Goal: Navigation & Orientation: Find specific page/section

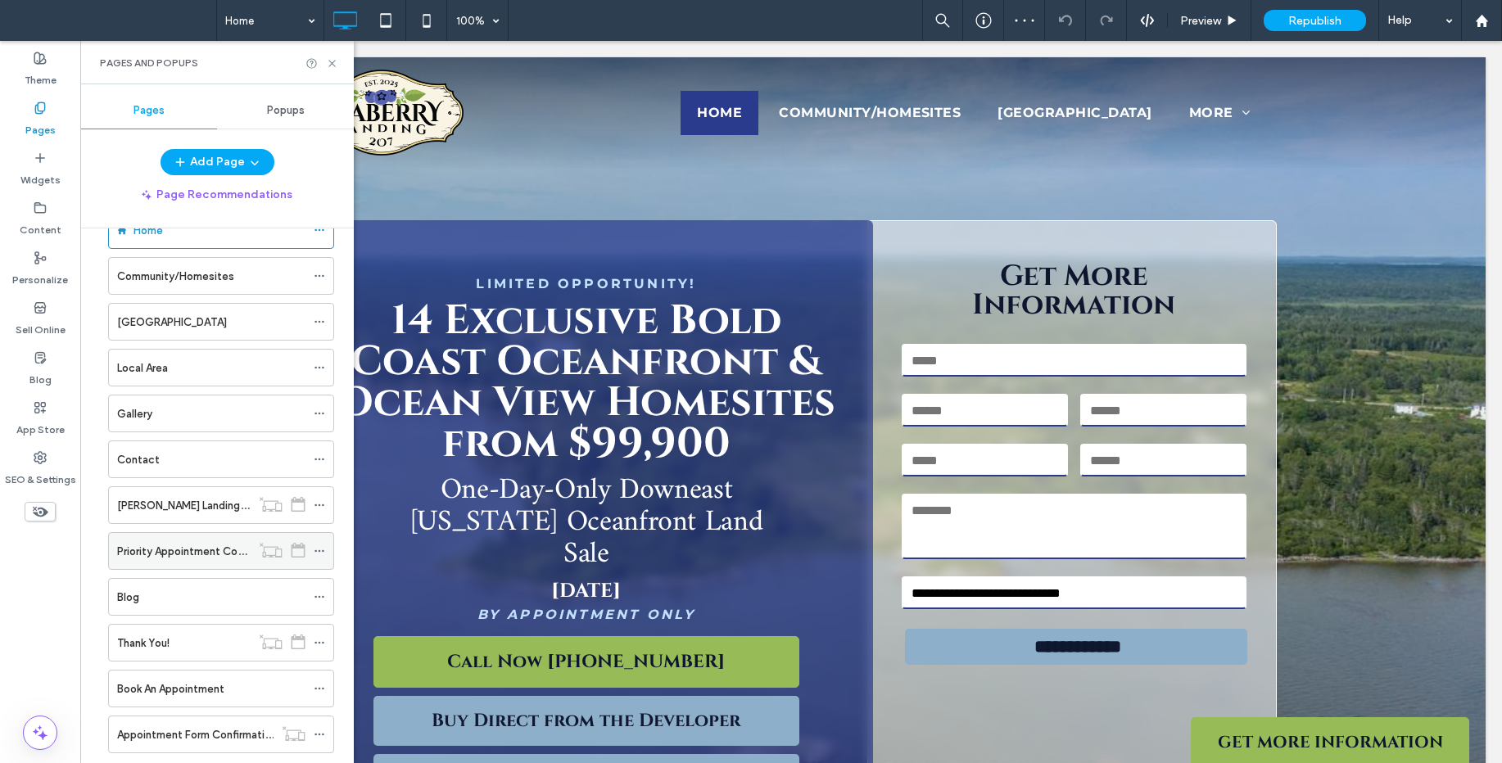
click at [178, 552] on label "Priority Appointment Confirmation" at bounding box center [202, 551] width 170 height 29
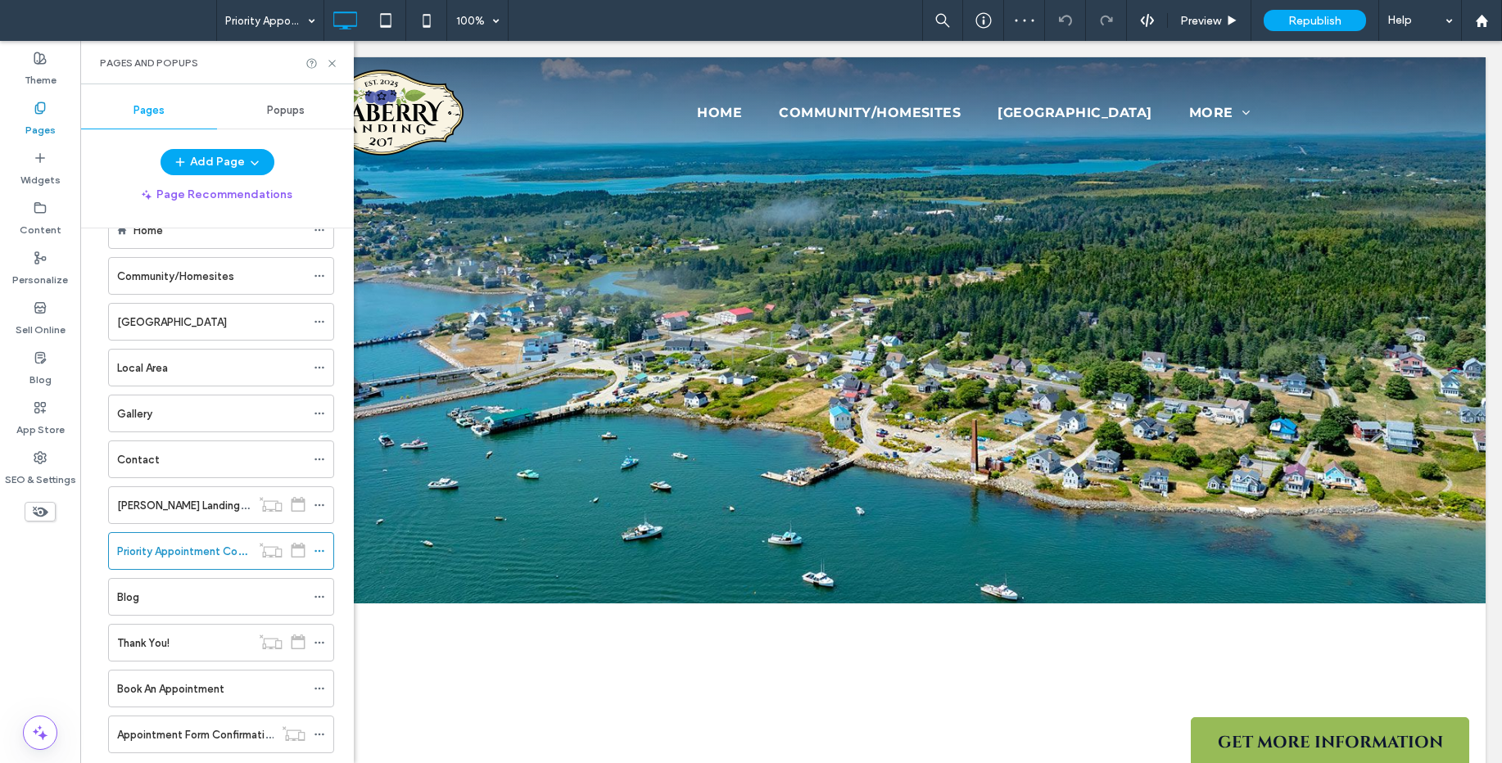
click at [168, 510] on div at bounding box center [751, 381] width 1502 height 763
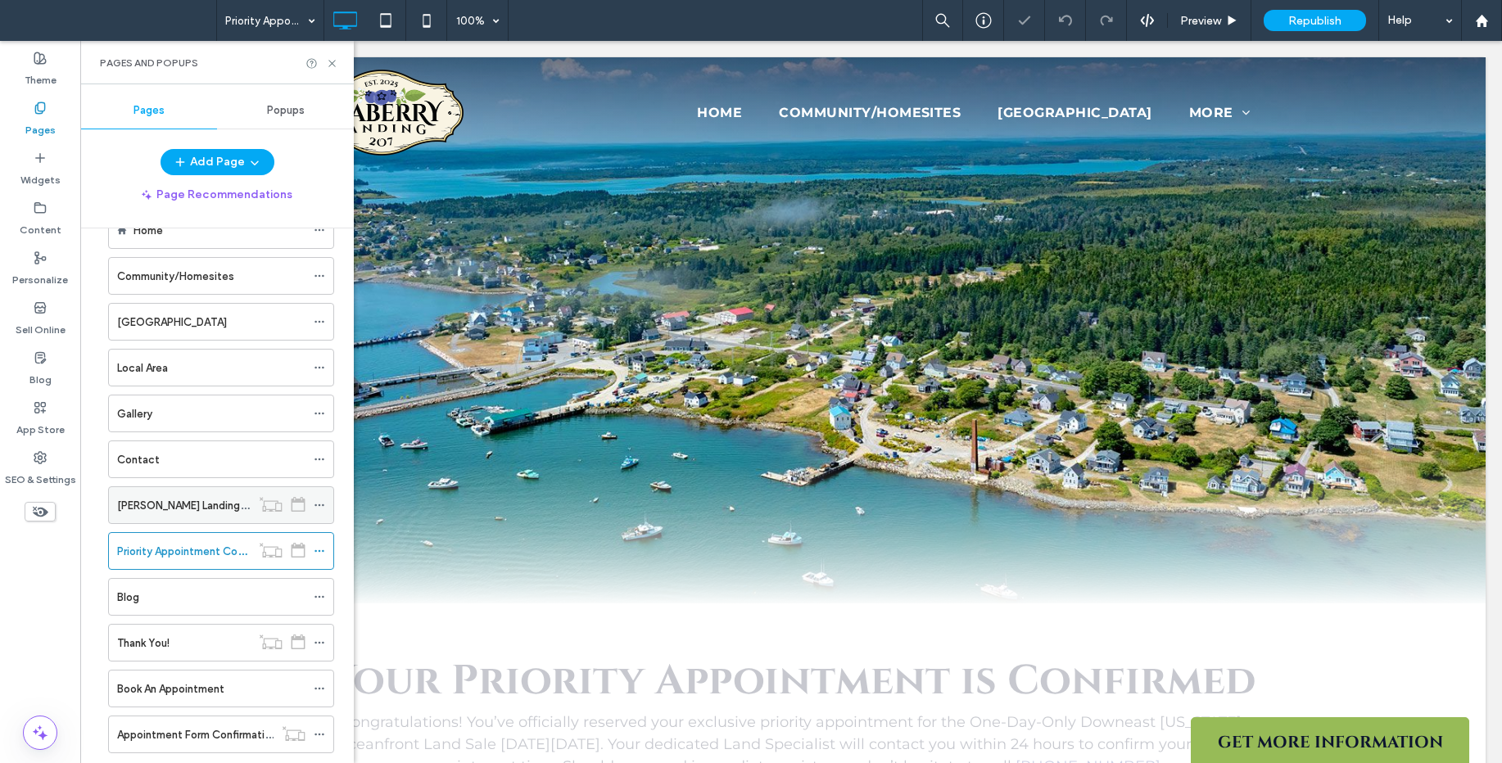
click at [203, 504] on label "Seaberry Landing Priority Appointment Funnel" at bounding box center [248, 505] width 263 height 29
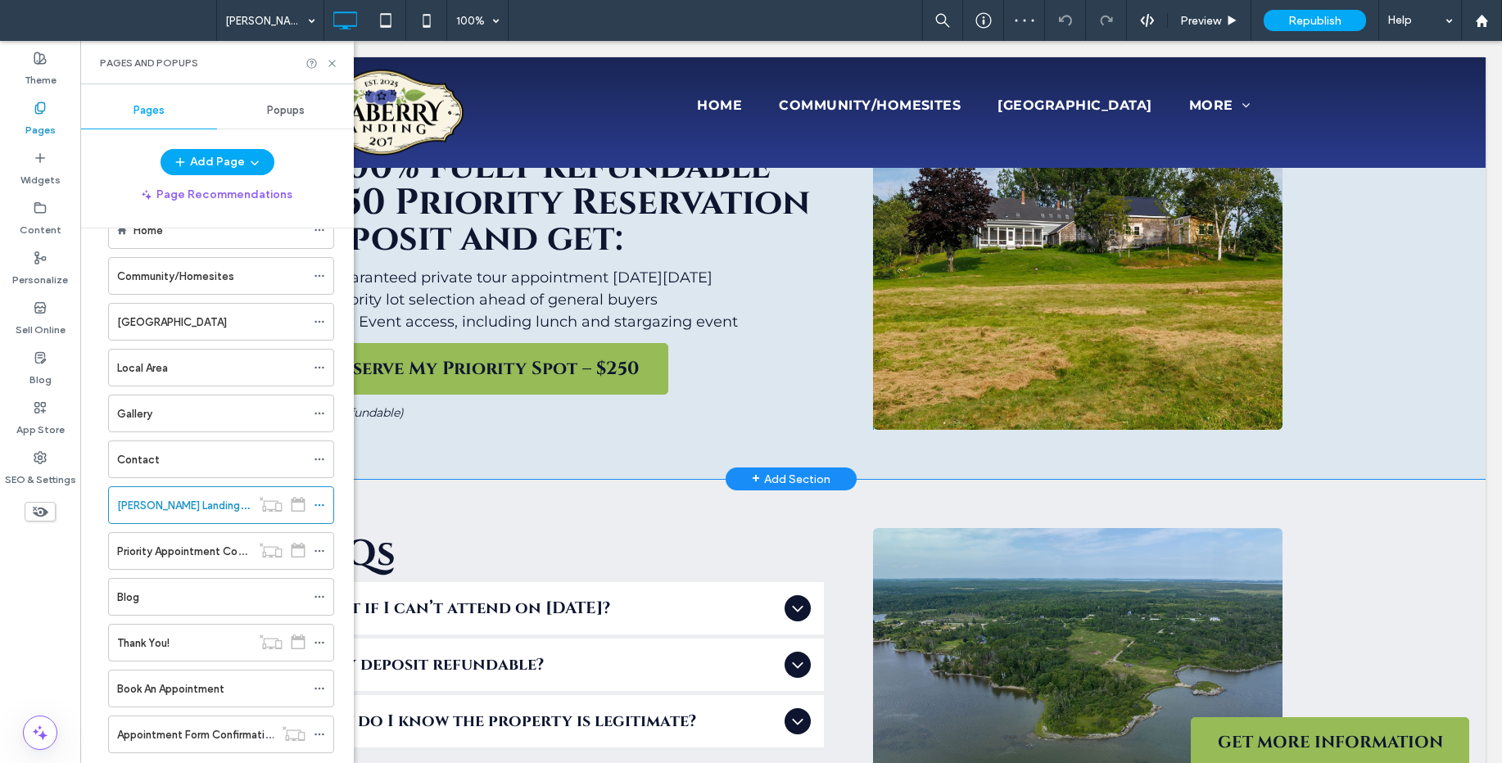
scroll to position [1213, 0]
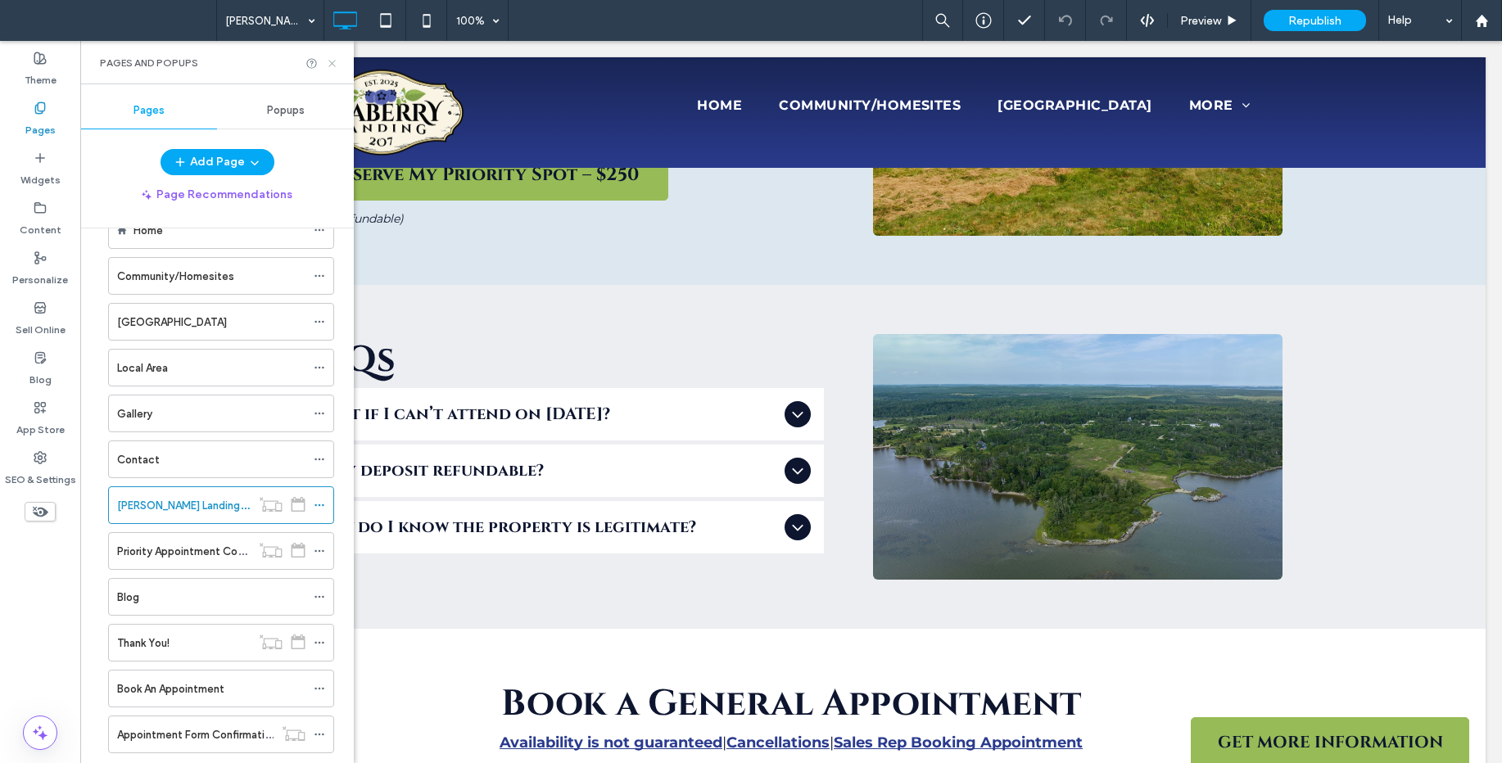
click at [334, 65] on use at bounding box center [331, 63] width 7 height 7
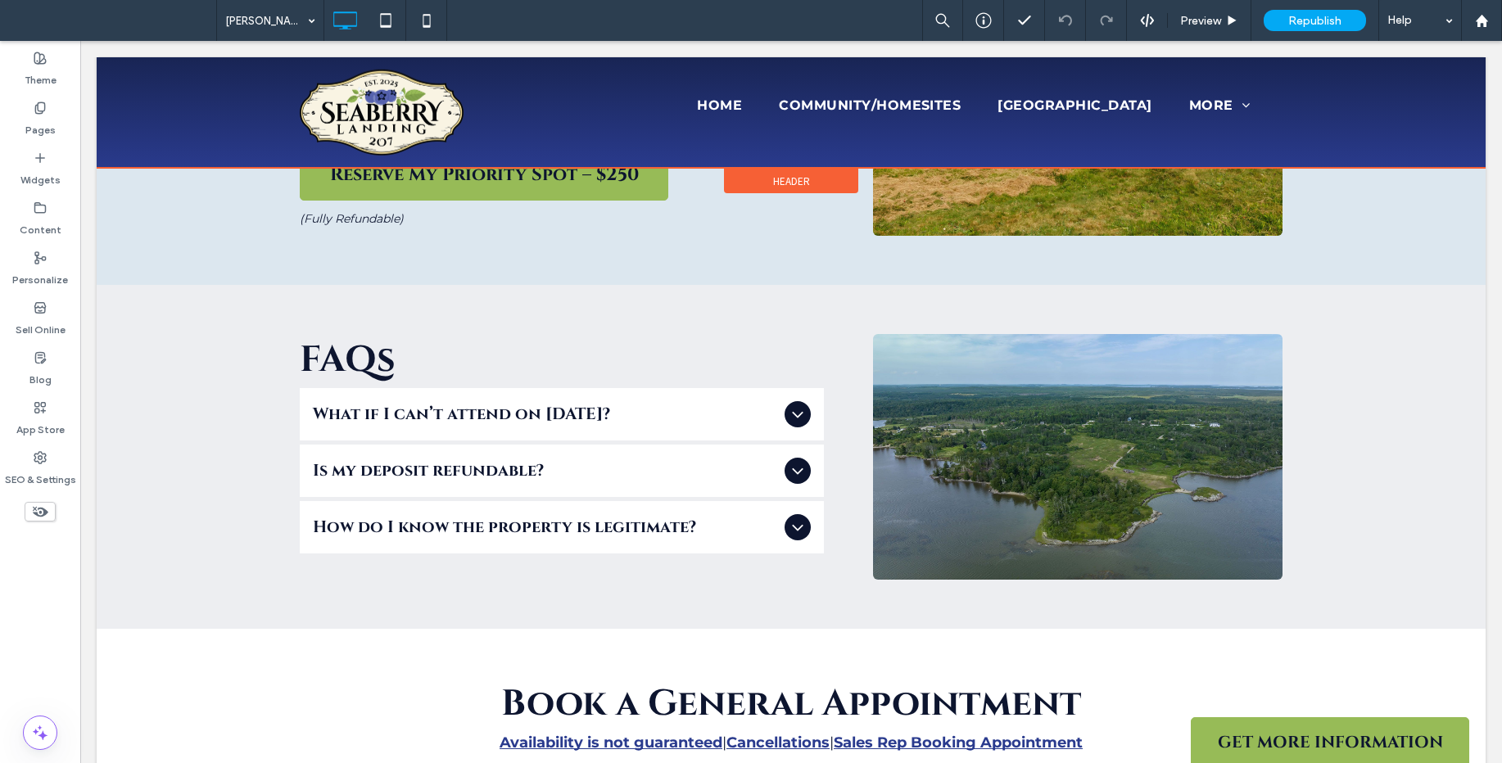
click at [1258, 94] on div at bounding box center [791, 112] width 1389 height 111
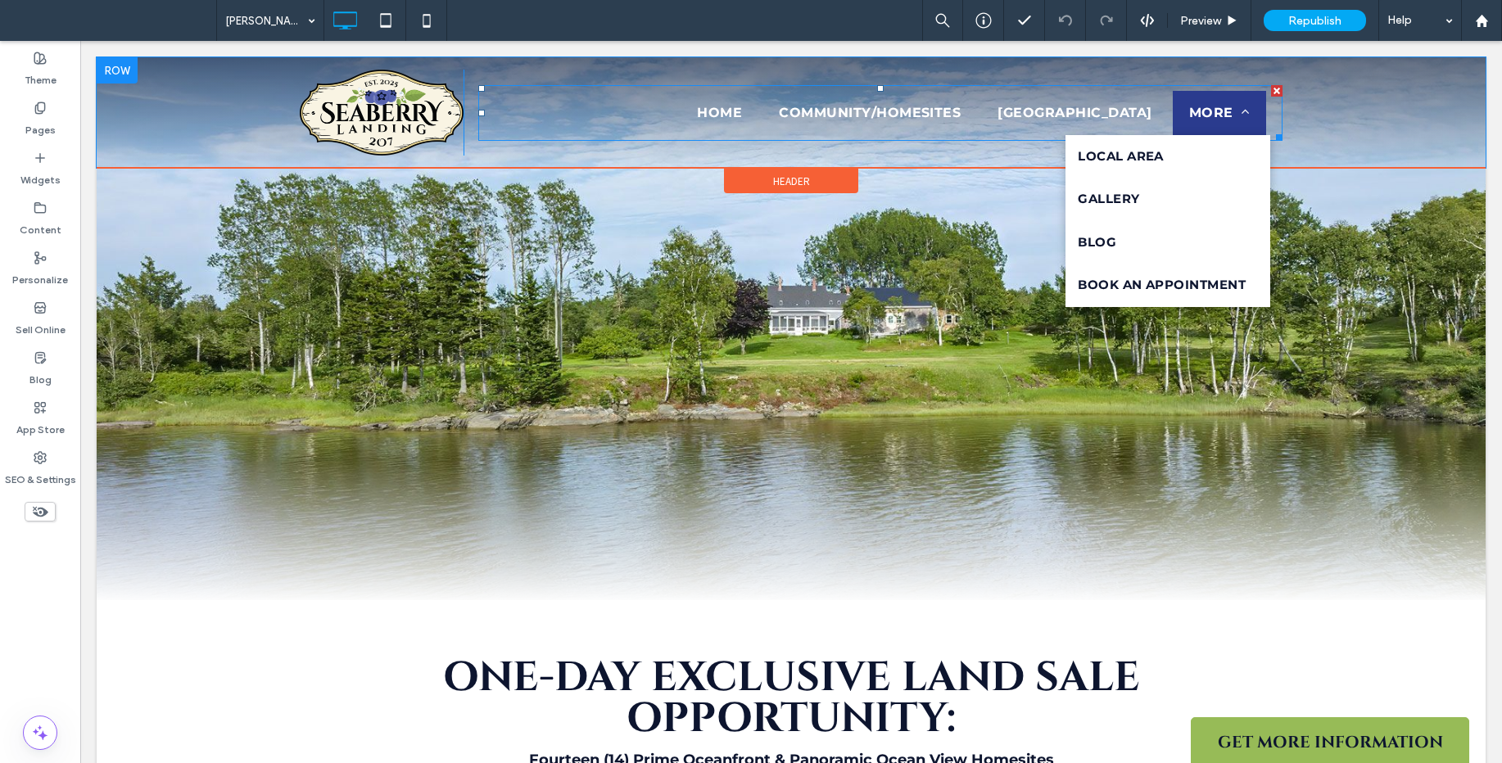
scroll to position [0, 0]
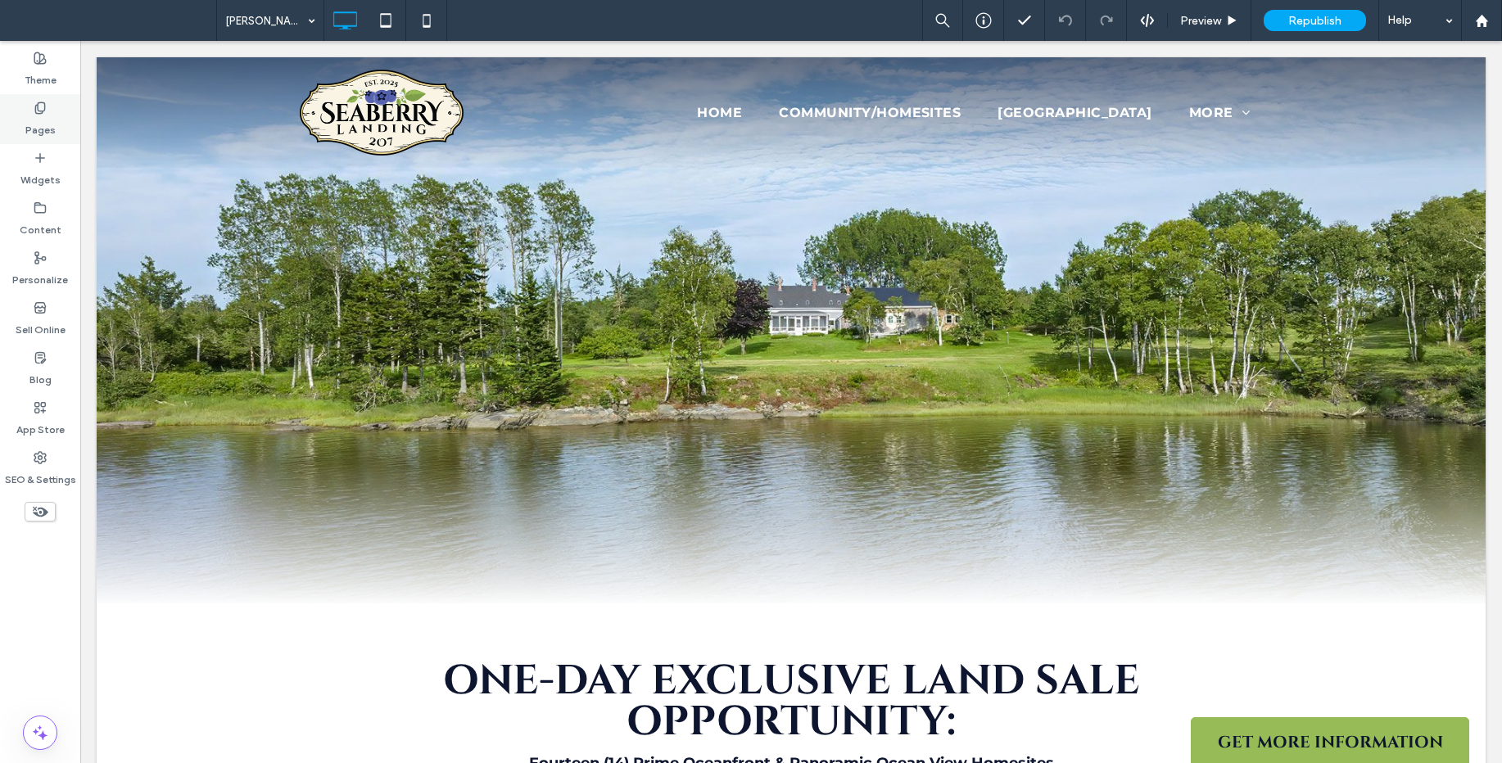
click at [44, 106] on use at bounding box center [39, 107] width 9 height 11
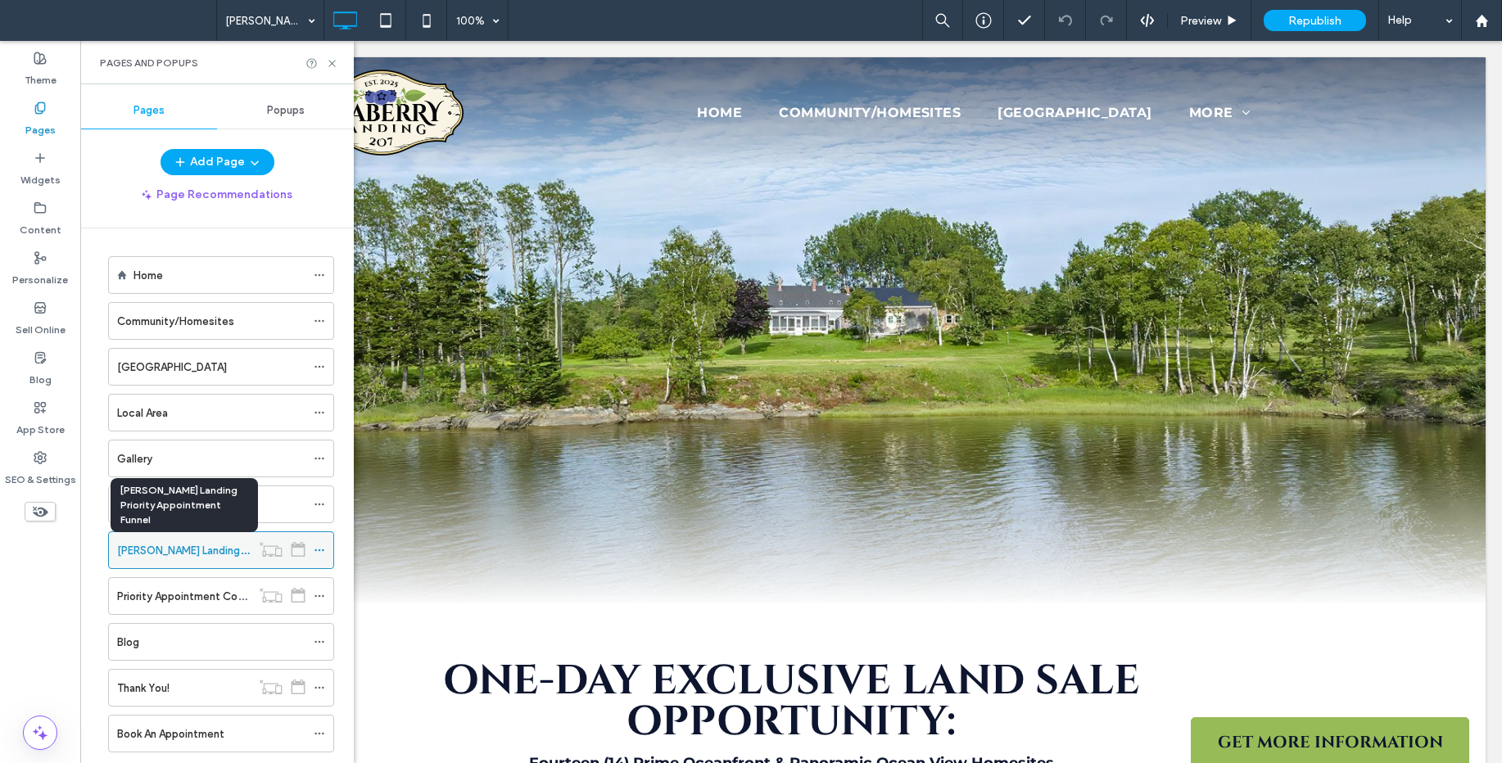
click at [189, 548] on label "Seaberry Landing Priority Appointment Funnel" at bounding box center [248, 550] width 263 height 29
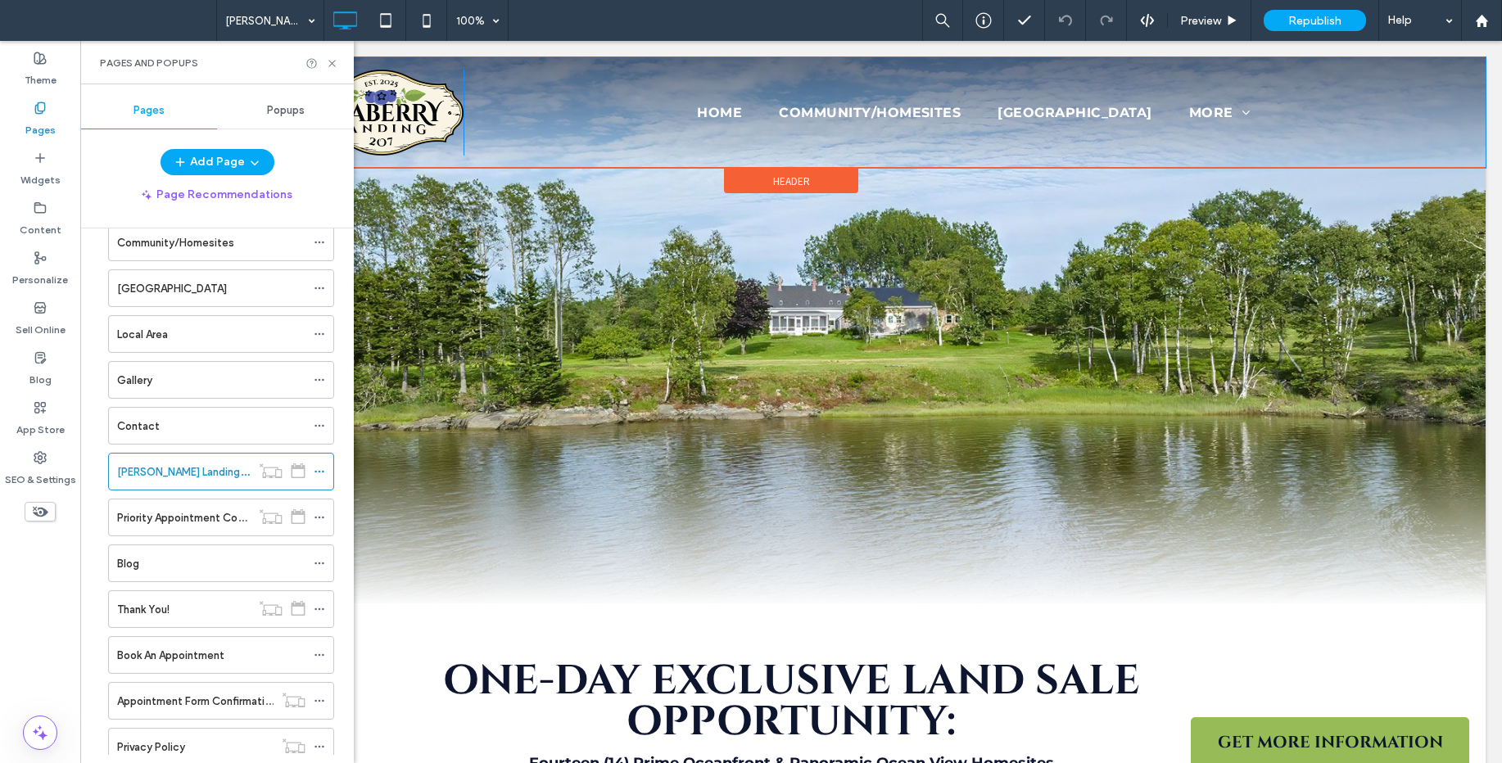
scroll to position [130, 0]
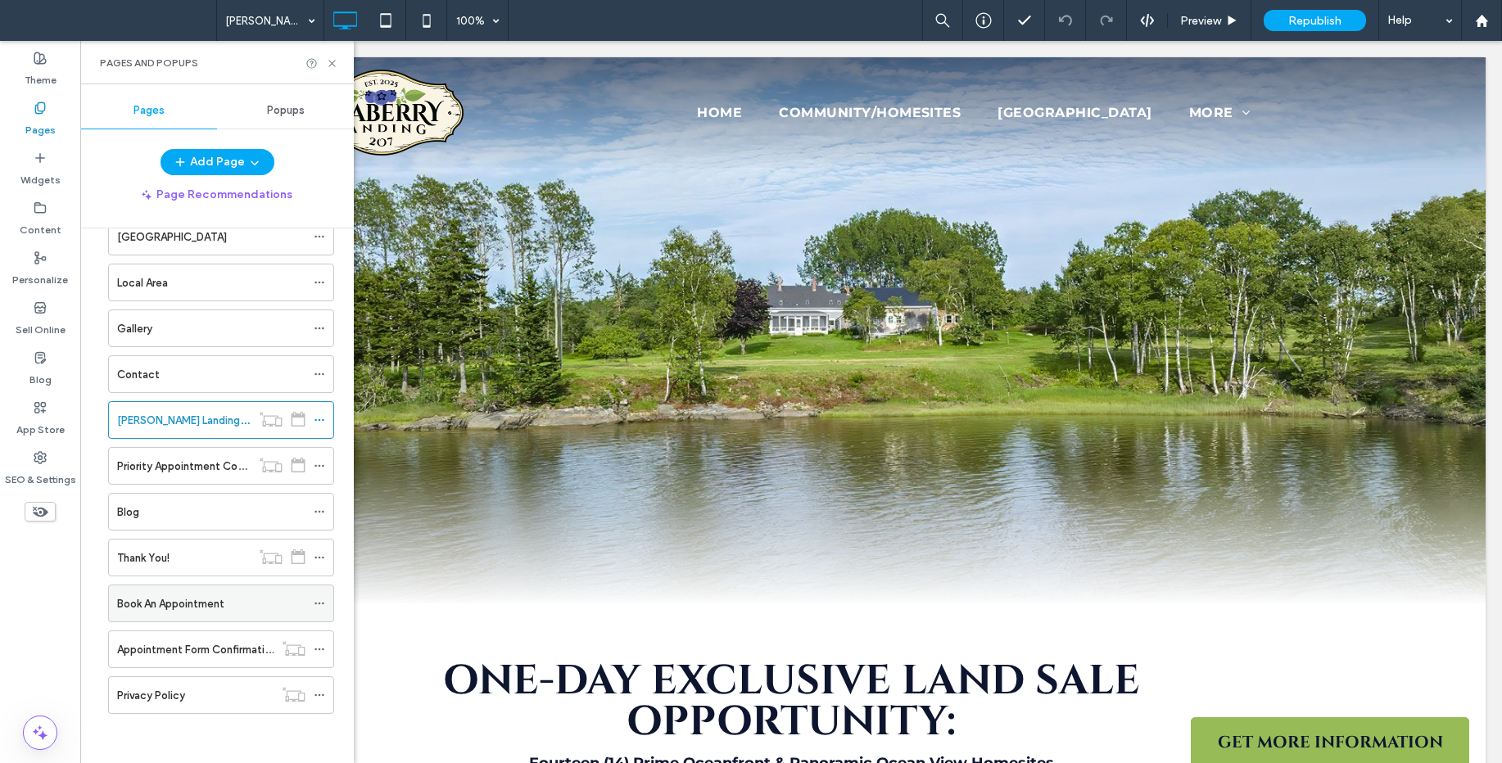
click at [190, 603] on label "Book An Appointment" at bounding box center [170, 603] width 107 height 29
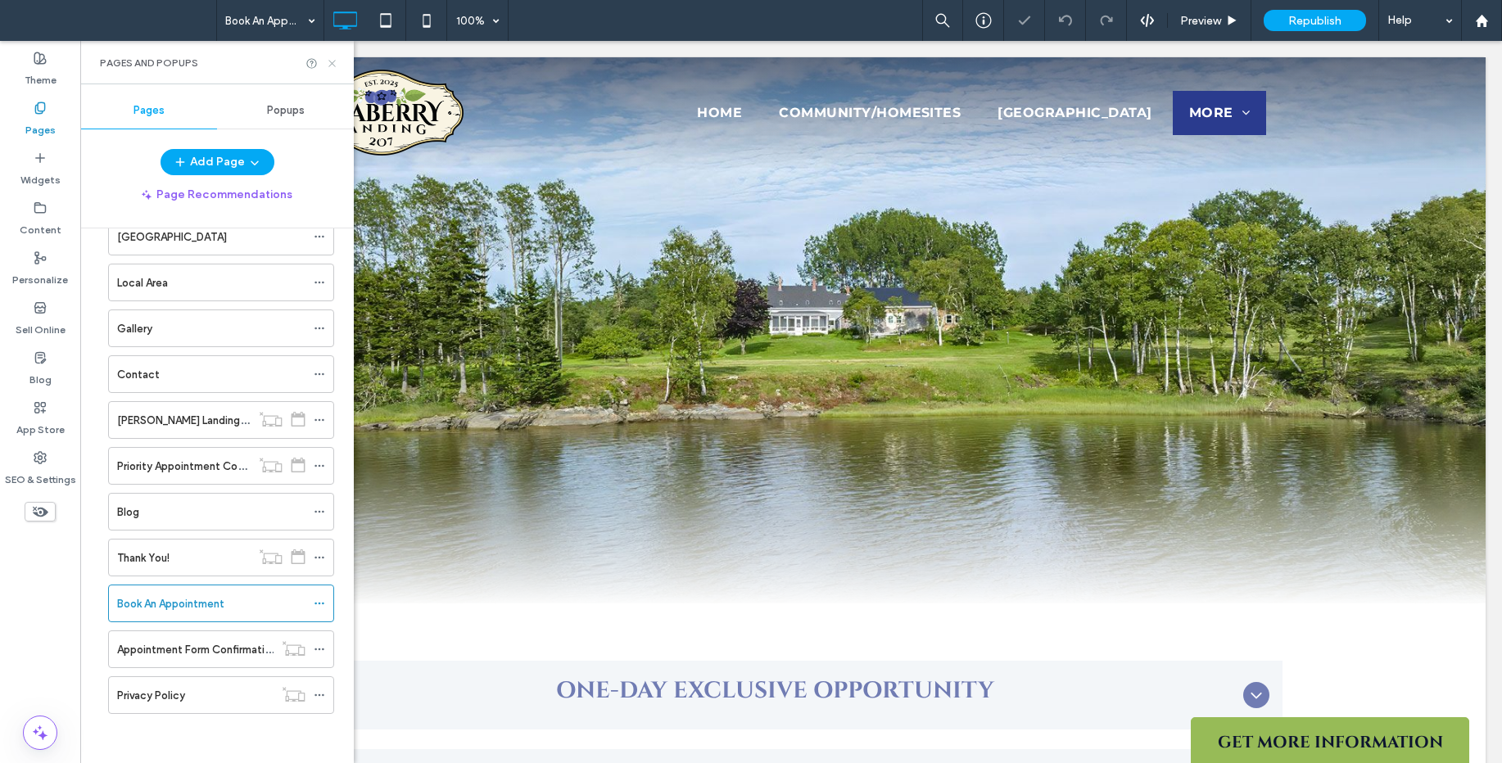
click at [327, 66] on icon at bounding box center [332, 63] width 12 height 12
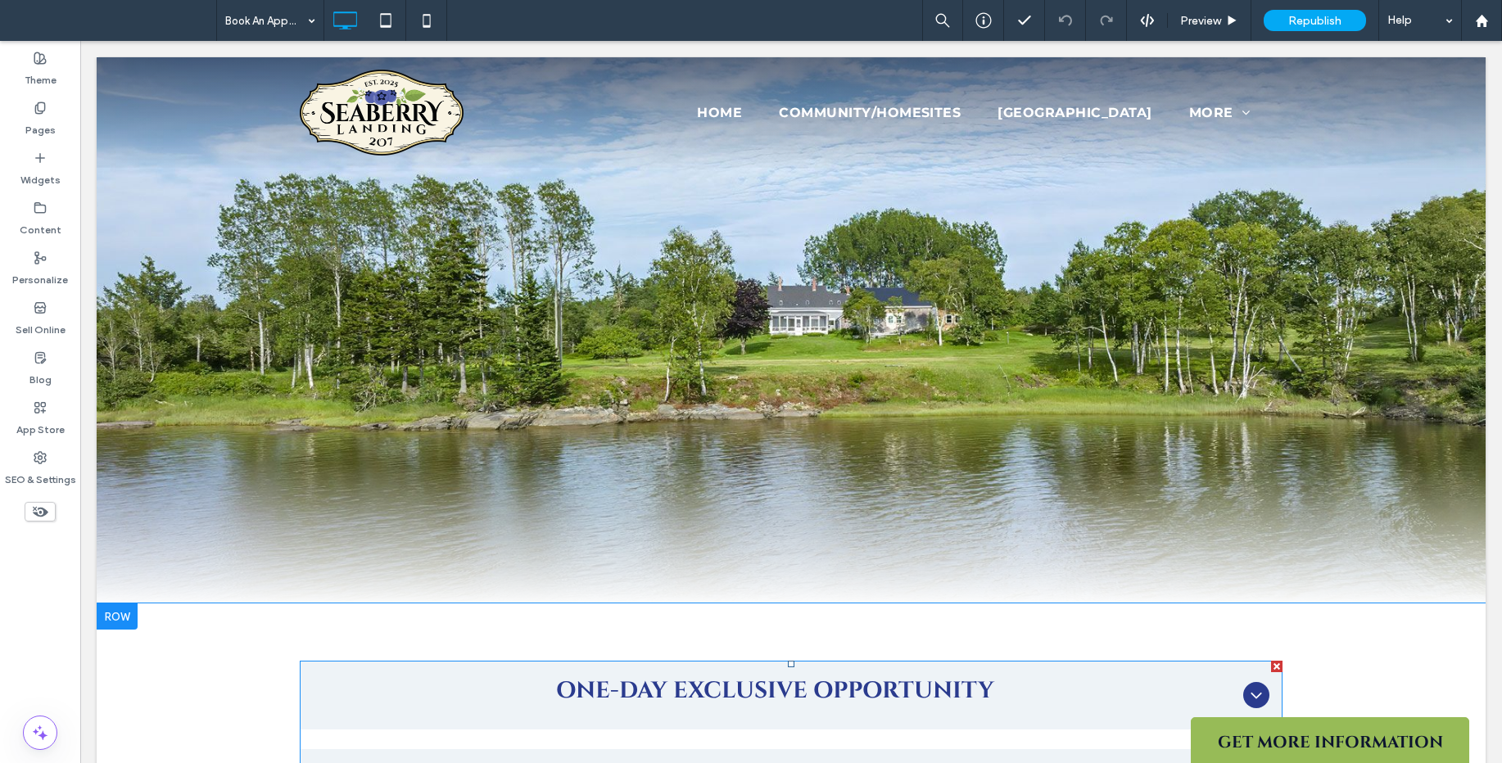
click at [1077, 688] on span "ONE-DAY EXCLUSIVE OPPORTUNITY" at bounding box center [775, 691] width 924 height 34
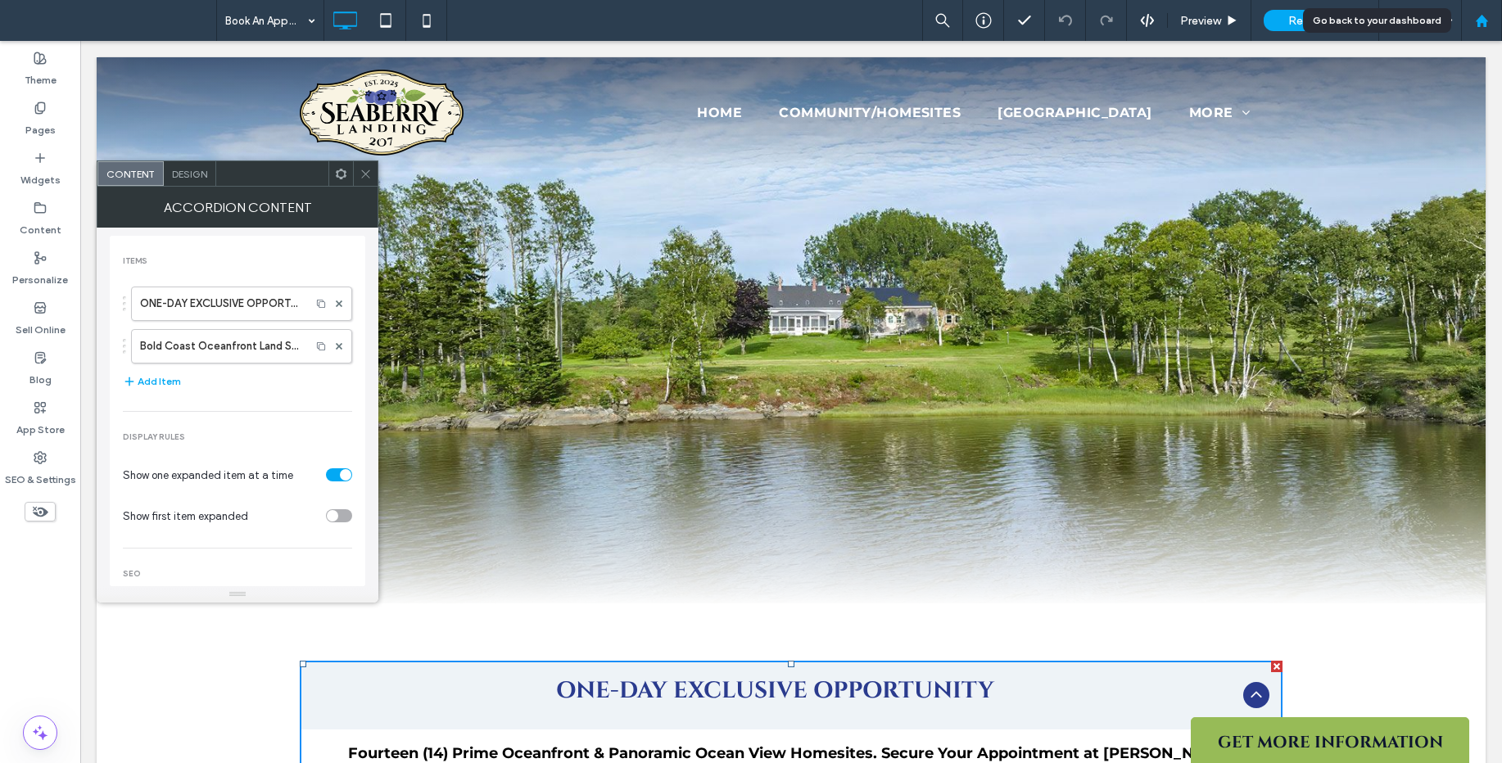
click at [1480, 20] on use at bounding box center [1481, 20] width 12 height 12
